Goal: Find specific page/section: Find specific page/section

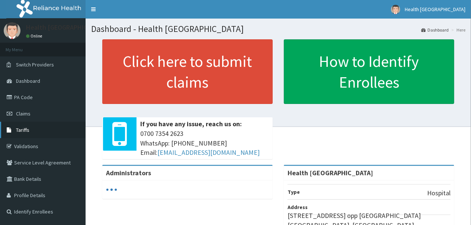
click at [27, 131] on span "Tariffs" at bounding box center [22, 130] width 13 height 7
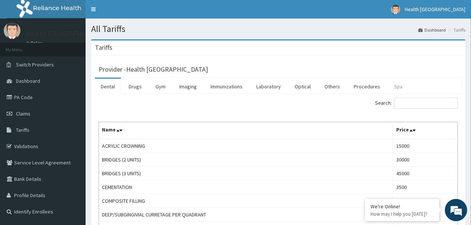
drag, startPoint x: 356, startPoint y: 85, endPoint x: 384, endPoint y: 85, distance: 27.5
click at [356, 85] on link "Procedures" at bounding box center [367, 87] width 38 height 16
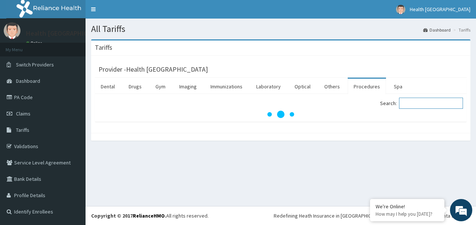
click at [415, 103] on input "Search:" at bounding box center [431, 103] width 64 height 11
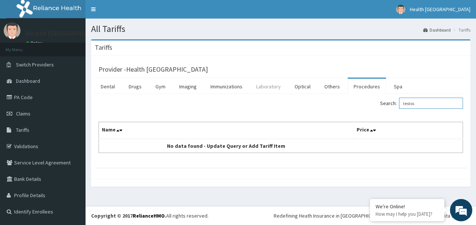
type input "testos"
click at [267, 89] on link "Laboratory" at bounding box center [268, 87] width 36 height 16
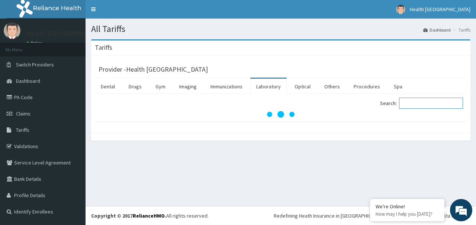
click at [413, 101] on input "Search:" at bounding box center [431, 103] width 64 height 11
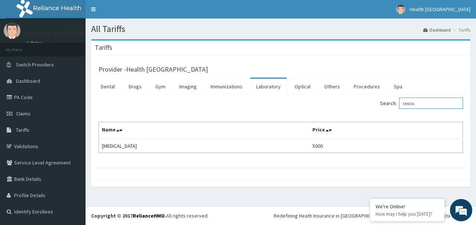
click at [433, 99] on input "testos" at bounding box center [431, 103] width 64 height 11
click at [426, 104] on input "testos" at bounding box center [431, 103] width 64 height 11
type input "t"
click at [430, 104] on input "proges" at bounding box center [431, 103] width 64 height 11
type input "p"
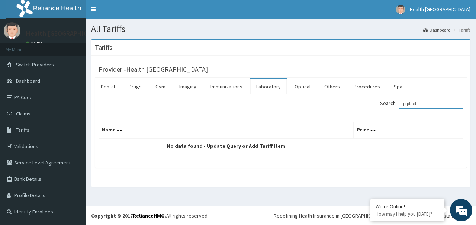
click at [413, 103] on input "prplact" at bounding box center [431, 103] width 64 height 11
type input "prolact"
